Goal: Find specific page/section: Find specific page/section

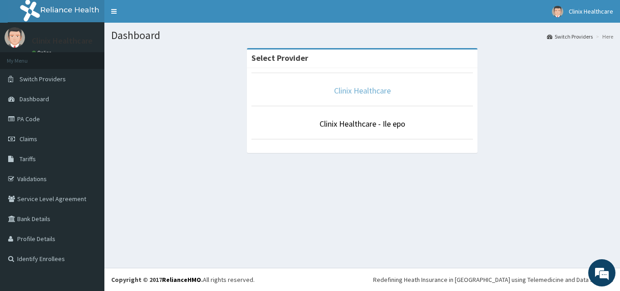
click at [350, 89] on link "Clinix Healthcare" at bounding box center [362, 90] width 57 height 10
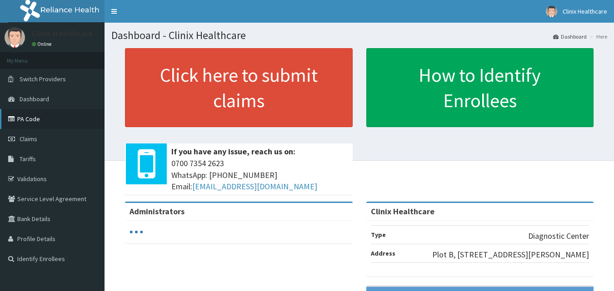
click at [33, 121] on link "PA Code" at bounding box center [52, 119] width 104 height 20
